Goal: Information Seeking & Learning: Learn about a topic

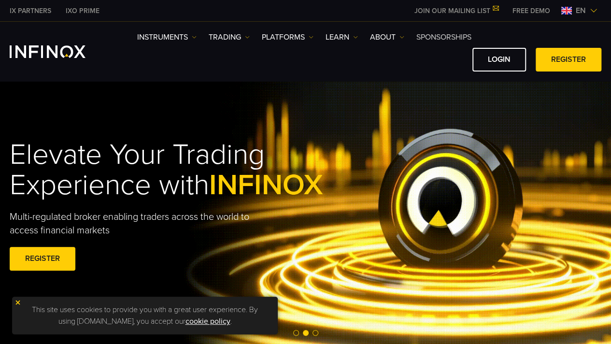
click at [437, 37] on link "SPONSORSHIPS" at bounding box center [443, 37] width 55 height 12
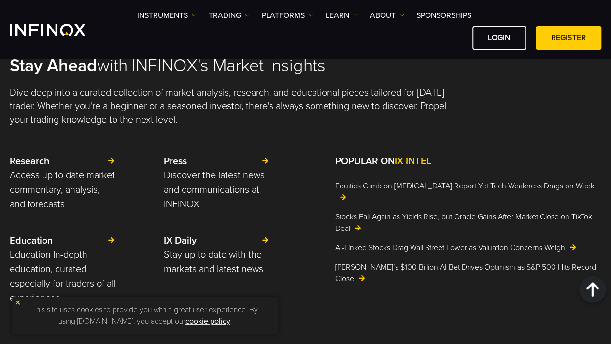
scroll to position [1211, 0]
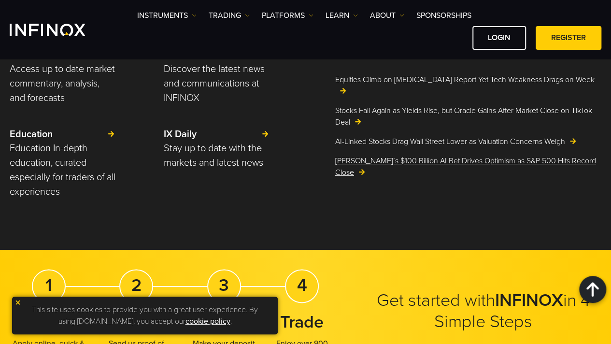
scroll to position [2307, 0]
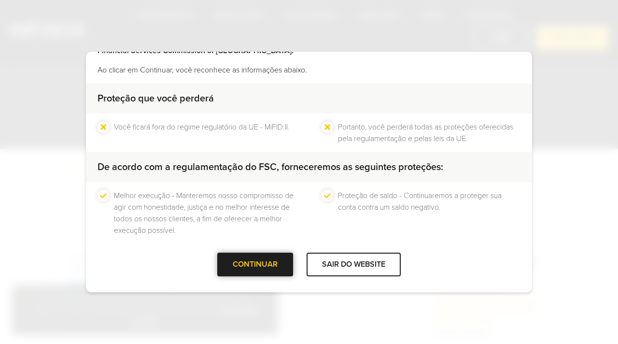
click at [255, 264] on div at bounding box center [255, 264] width 0 height 0
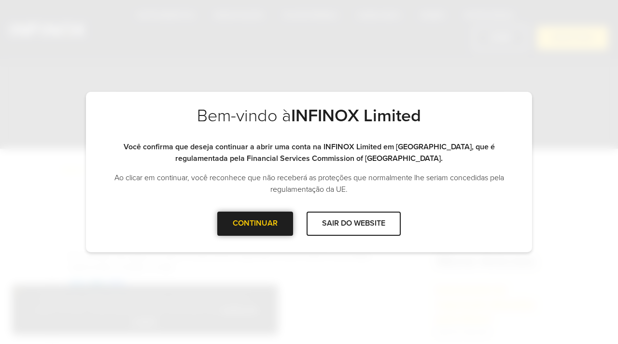
click at [268, 222] on div "CONTINUAR" at bounding box center [255, 223] width 76 height 24
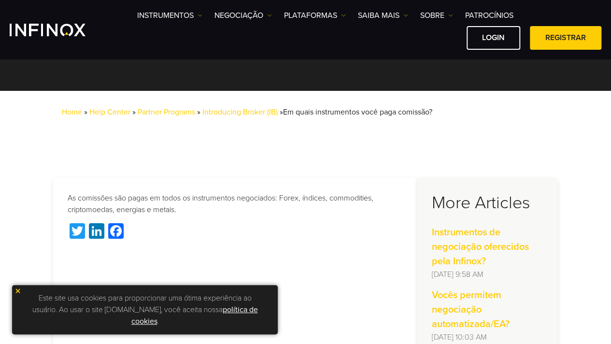
scroll to position [61, 0]
